Goal: Navigation & Orientation: Go to known website

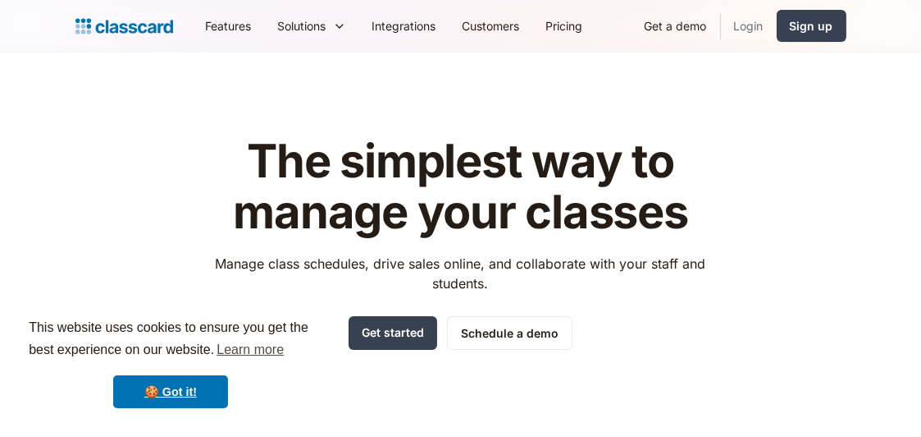
click at [759, 28] on link "Login" at bounding box center [749, 25] width 56 height 37
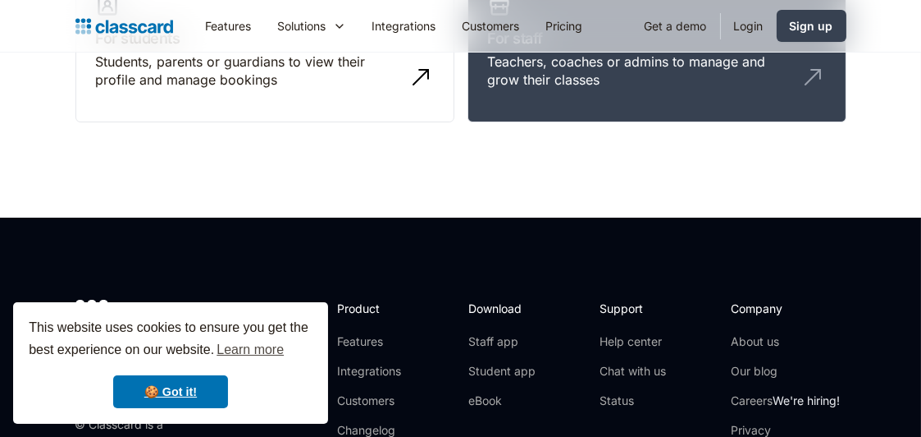
scroll to position [246, 0]
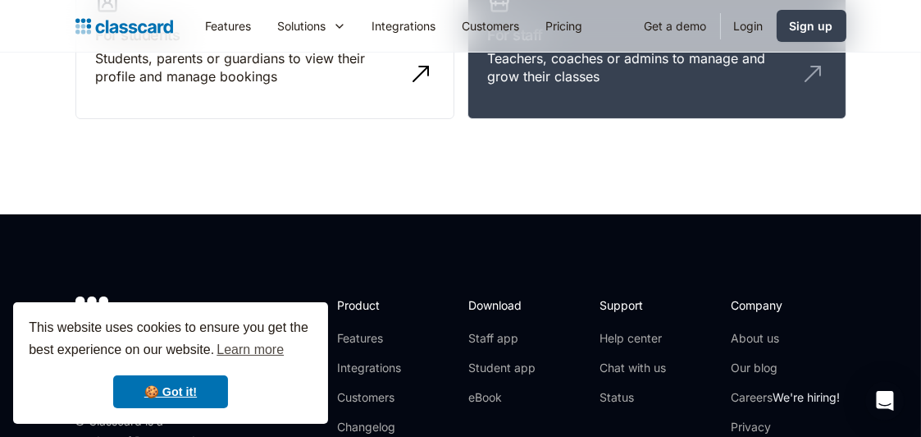
click at [753, 25] on link "Login" at bounding box center [749, 25] width 56 height 37
